Goal: Transaction & Acquisition: Purchase product/service

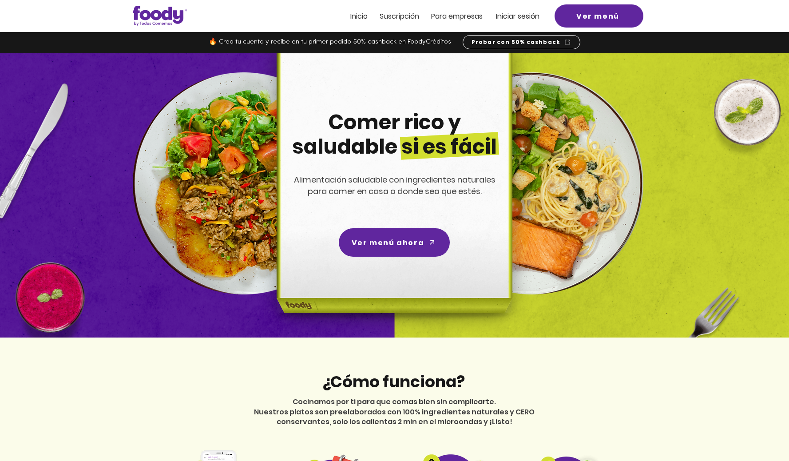
click at [356, 17] on span "Inicio" at bounding box center [358, 16] width 17 height 10
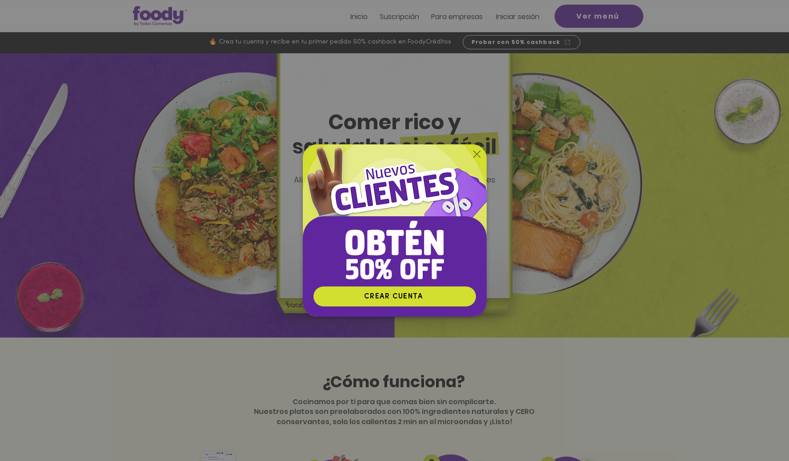
click at [476, 153] on icon "Volver al sitio" at bounding box center [476, 153] width 7 height 7
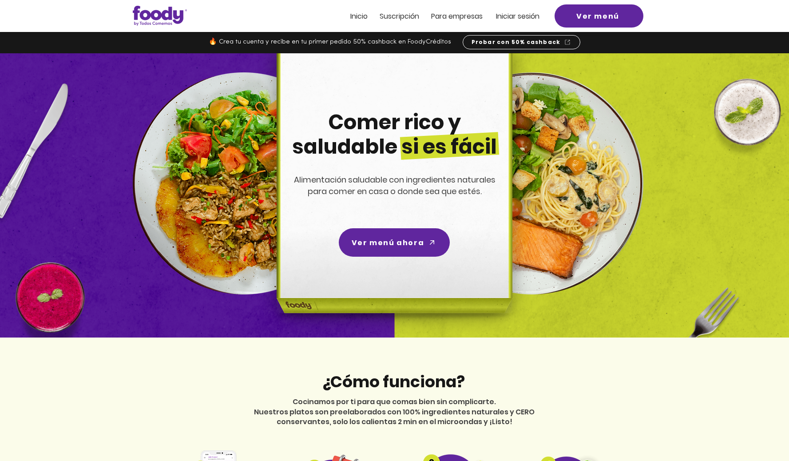
click at [358, 16] on span "Inicio" at bounding box center [358, 16] width 17 height 10
click at [601, 15] on span "Ver menú" at bounding box center [597, 16] width 43 height 11
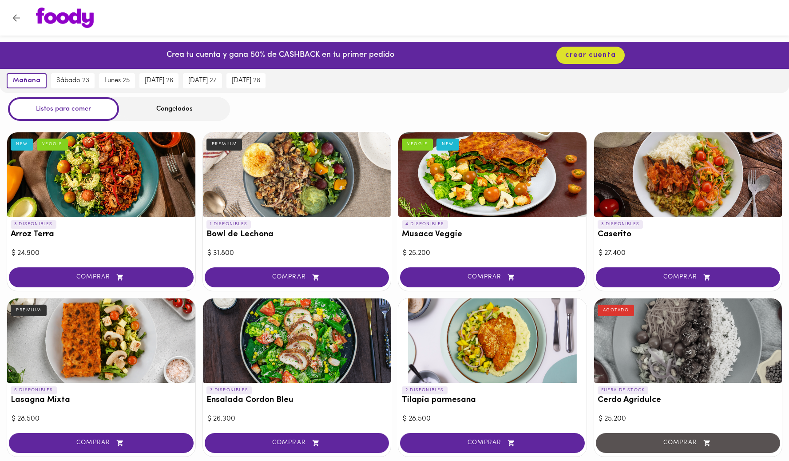
click at [178, 109] on div "Congelados" at bounding box center [174, 109] width 111 height 24
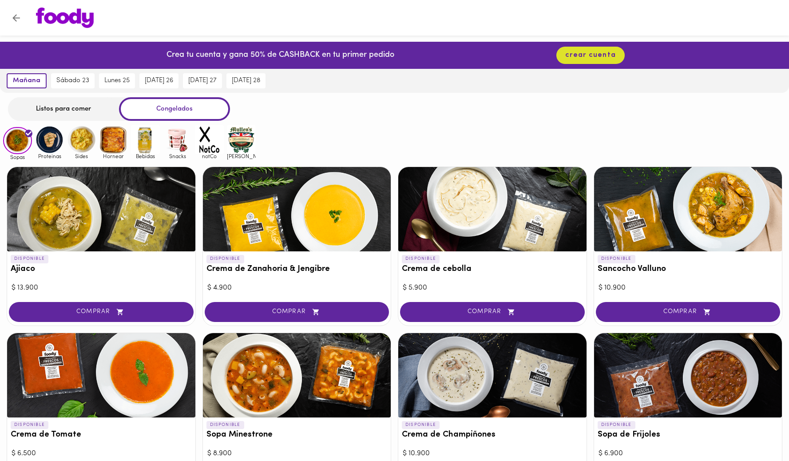
click at [53, 143] on img at bounding box center [49, 139] width 29 height 29
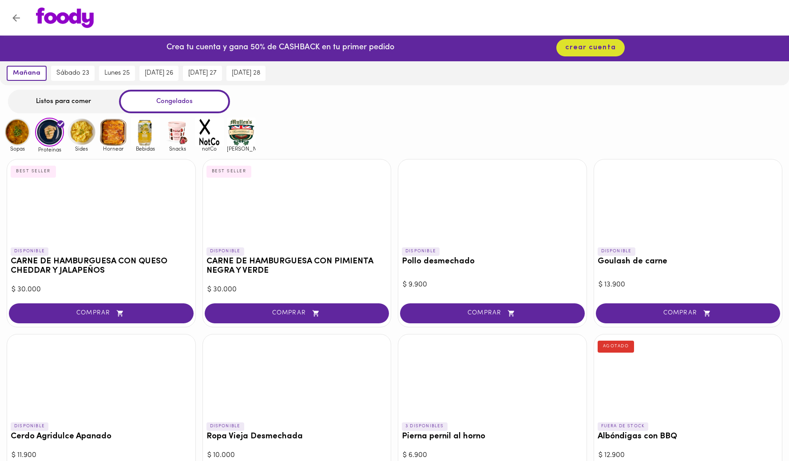
scroll to position [2, 0]
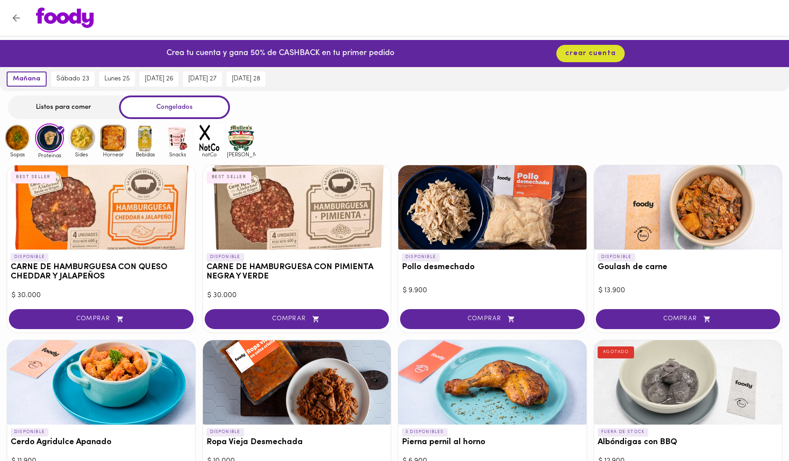
click at [244, 141] on img at bounding box center [241, 137] width 29 height 29
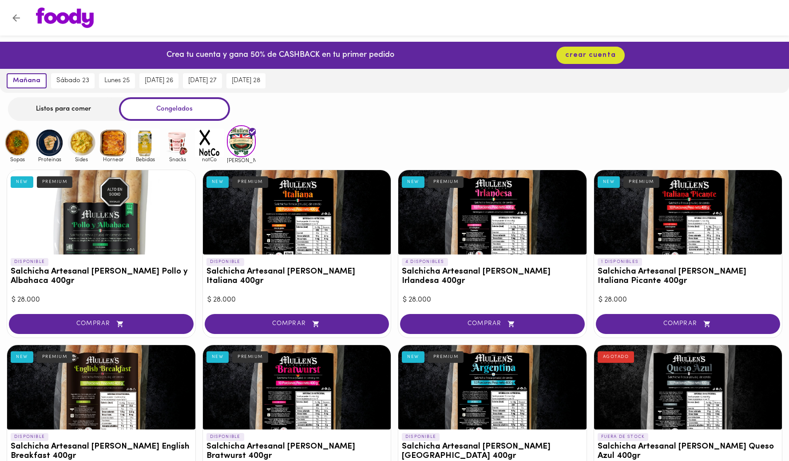
click at [210, 144] on img at bounding box center [209, 142] width 29 height 29
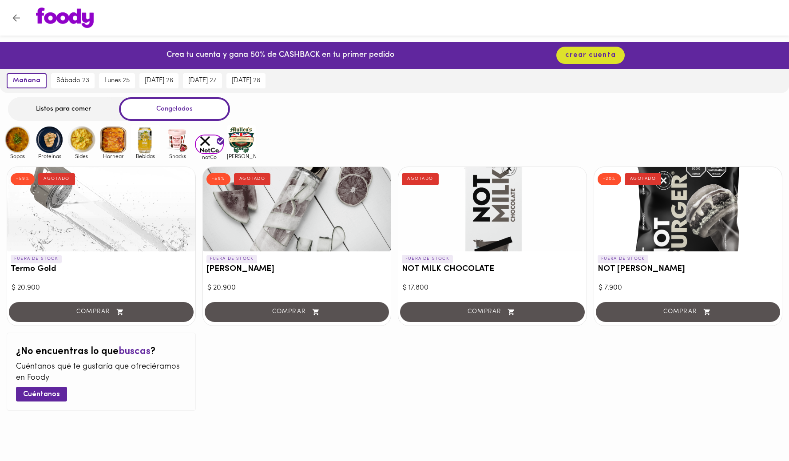
click at [179, 142] on img at bounding box center [177, 139] width 29 height 29
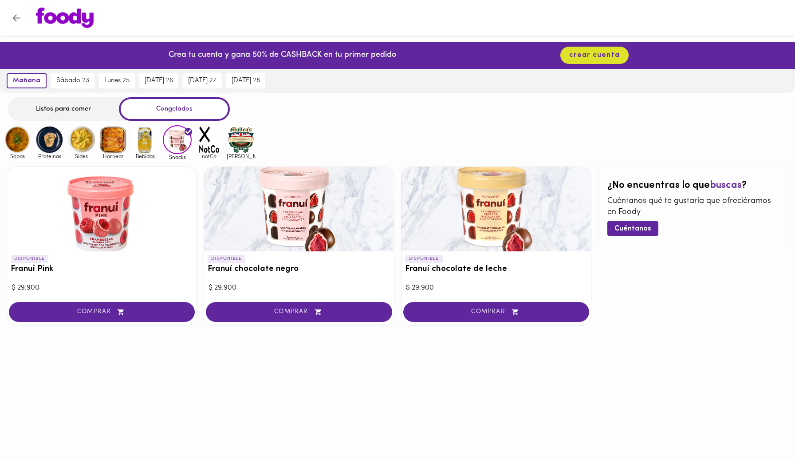
click at [120, 141] on img at bounding box center [113, 139] width 29 height 29
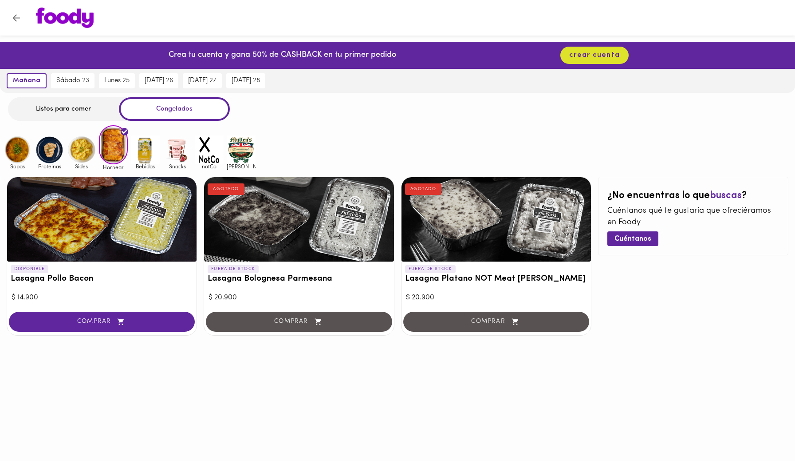
click at [85, 146] on img at bounding box center [81, 149] width 29 height 29
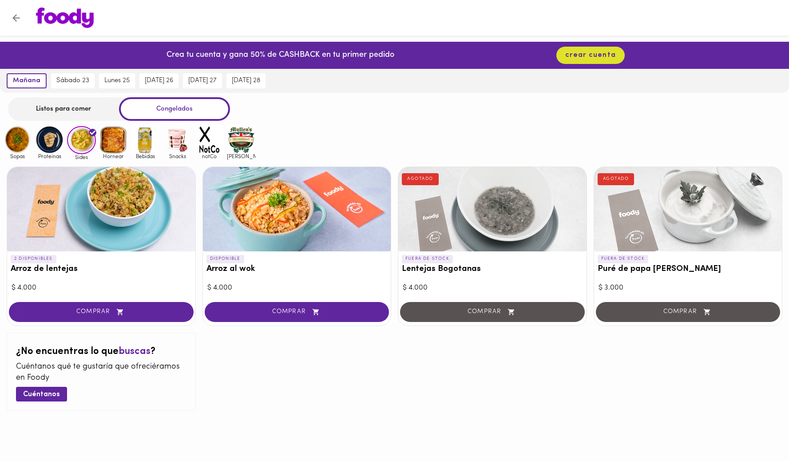
click at [59, 138] on img at bounding box center [49, 139] width 29 height 29
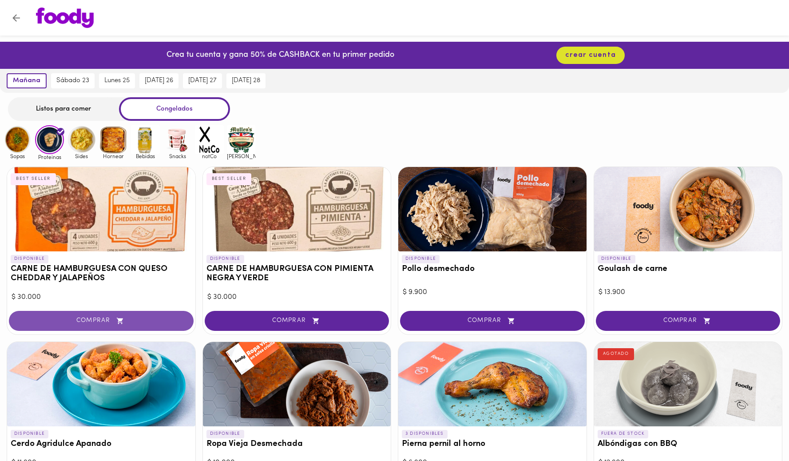
click at [122, 321] on icon "button" at bounding box center [120, 321] width 11 height 8
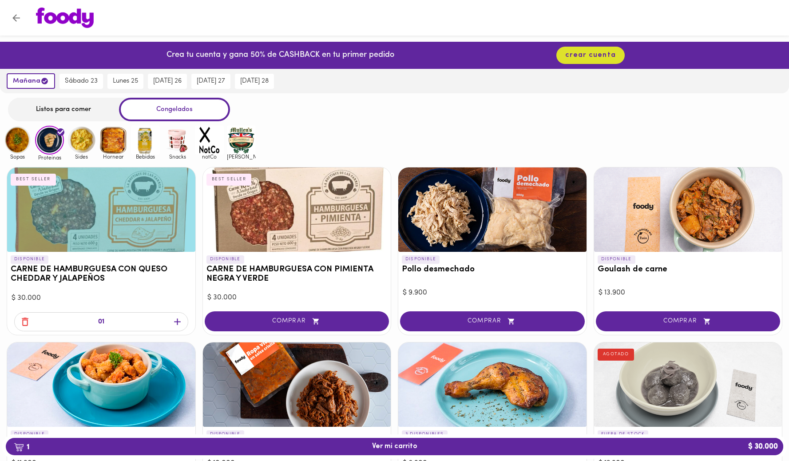
click at [174, 319] on icon "button" at bounding box center [177, 321] width 11 height 11
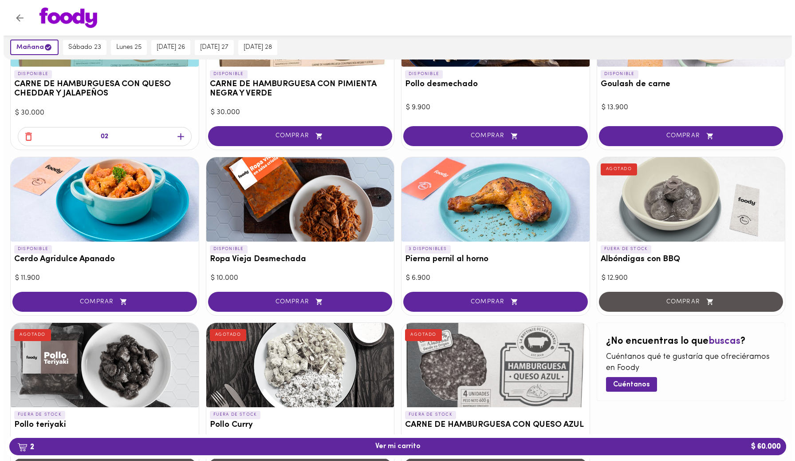
scroll to position [257, 0]
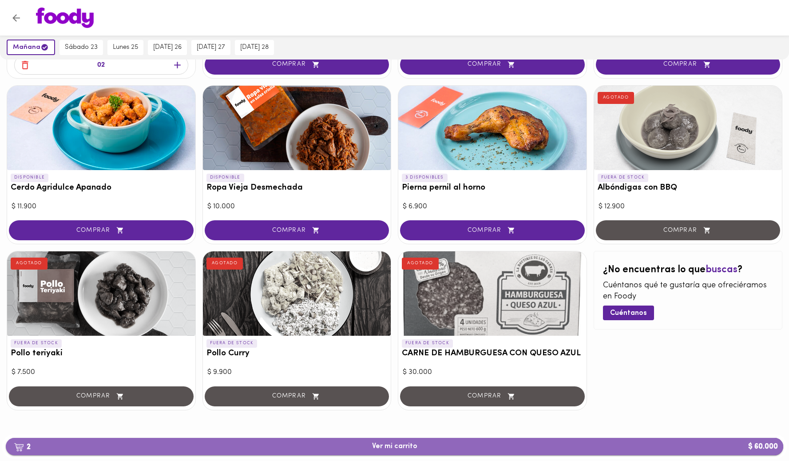
click at [408, 447] on span "2 Ver mi carrito $ 60.000" at bounding box center [394, 446] width 45 height 8
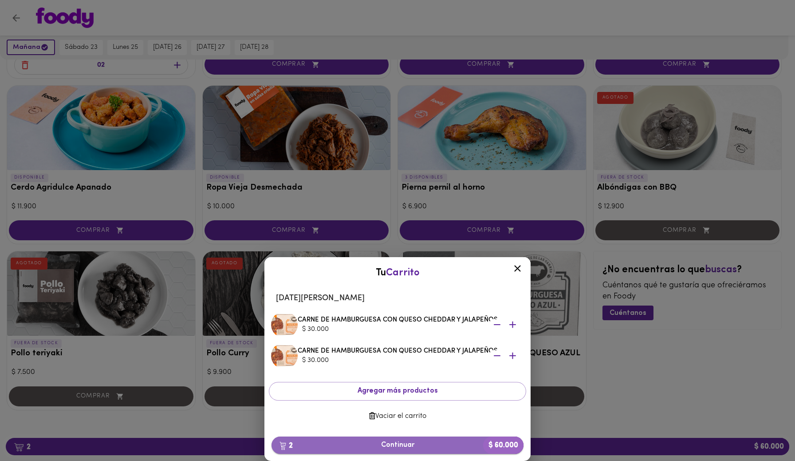
click at [413, 442] on span "2 Continuar $ 60.000" at bounding box center [398, 445] width 238 height 8
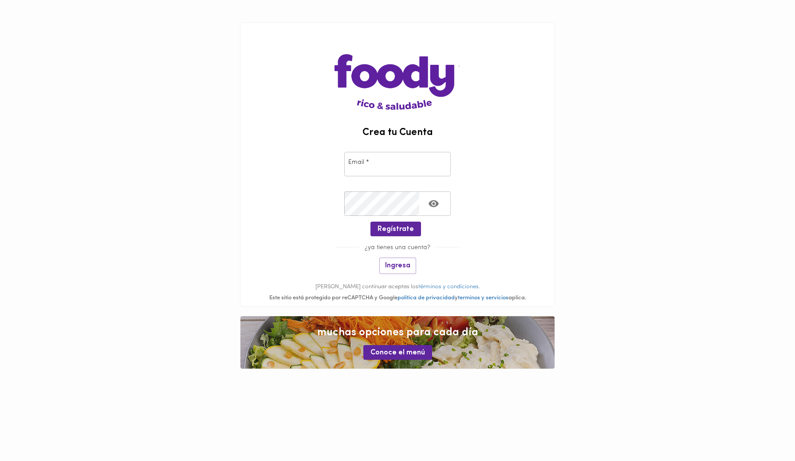
click at [396, 162] on input "email" at bounding box center [397, 164] width 107 height 24
click at [397, 161] on input "email" at bounding box center [397, 164] width 107 height 24
click at [402, 248] on span "¿ya tienes una cuenta?" at bounding box center [398, 247] width 76 height 7
click at [402, 266] on span "Ingresa" at bounding box center [397, 265] width 25 height 8
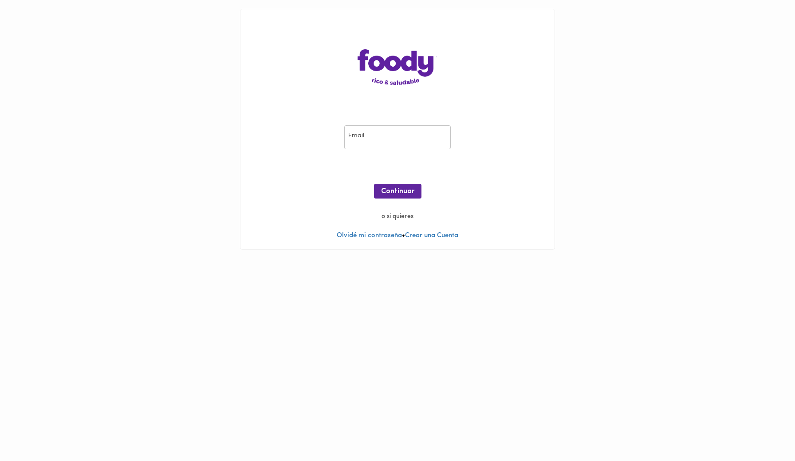
click at [392, 139] on input "email" at bounding box center [397, 137] width 107 height 24
type input "michel.barrera@storicard.com"
click at [399, 191] on span "Continuar" at bounding box center [397, 191] width 33 height 8
click at [398, 168] on link "Recuperar Clave" at bounding box center [397, 169] width 51 height 7
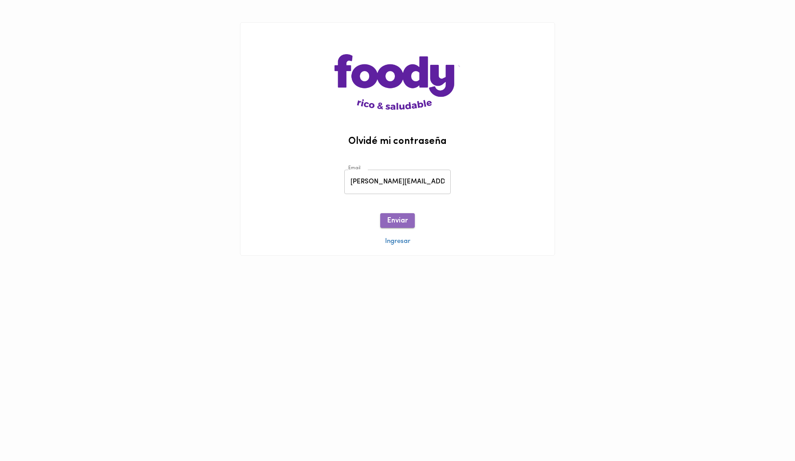
click at [399, 222] on span "Enviar" at bounding box center [398, 221] width 20 height 8
